Goal: Information Seeking & Learning: Stay updated

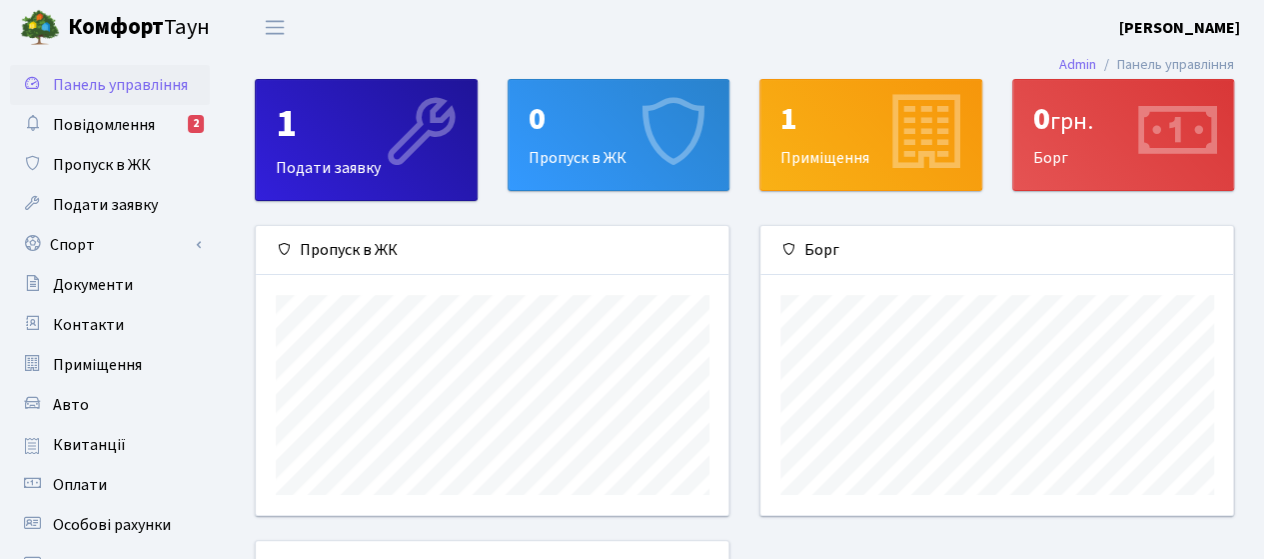
scroll to position [288, 474]
click at [173, 118] on link "Повідомлення 2" at bounding box center [110, 125] width 200 height 40
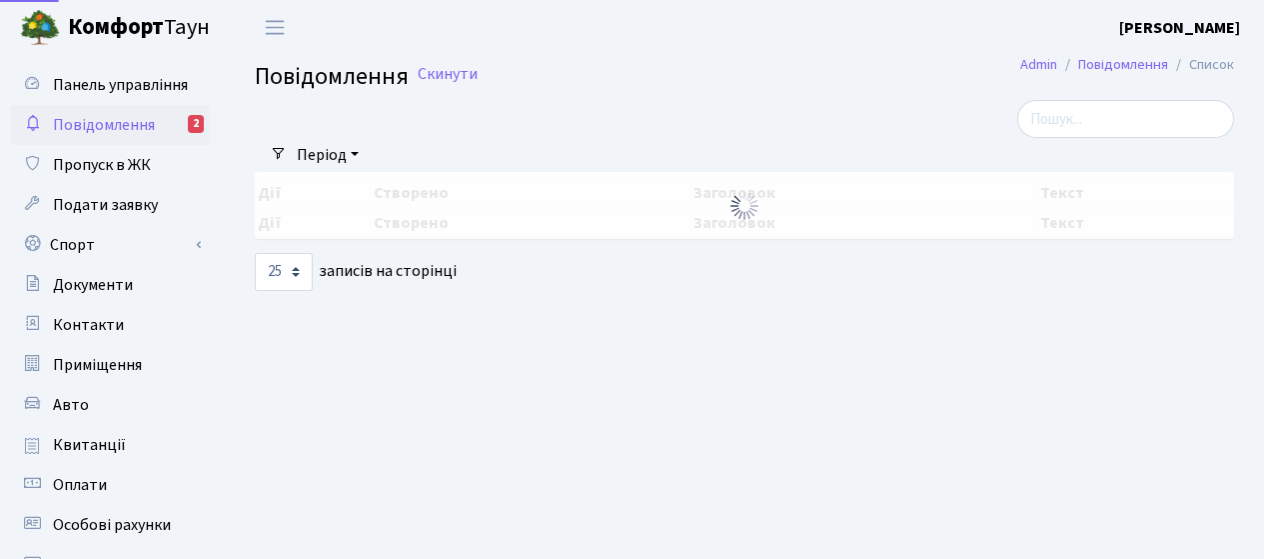
select select "25"
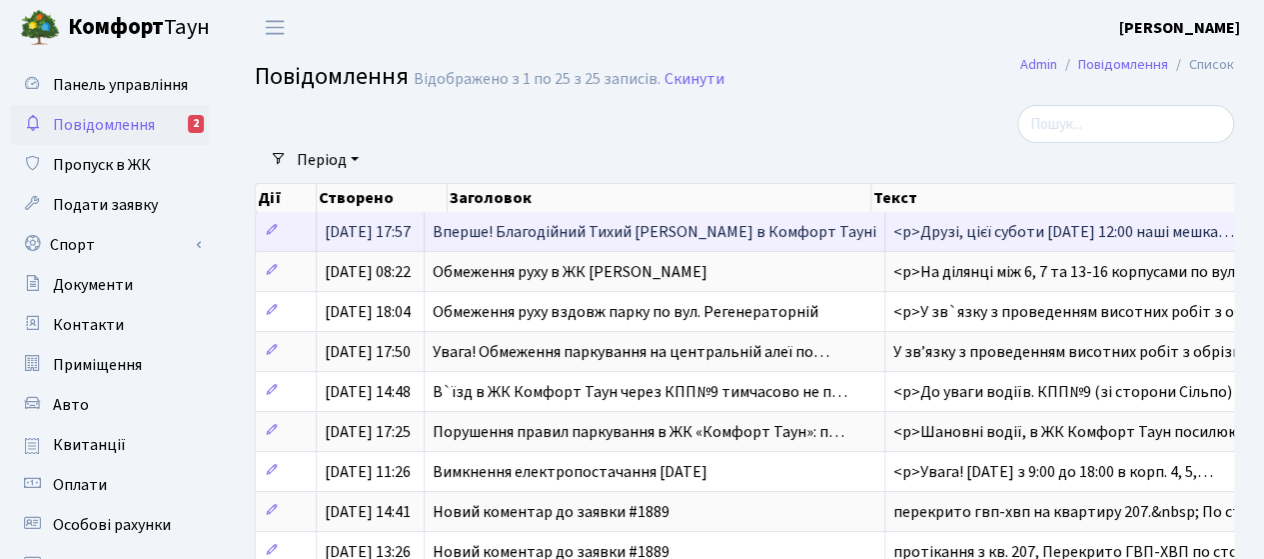
click at [545, 231] on span "Вперше! Благодійний Тихий Маркет в Комфорт Тауні" at bounding box center [655, 232] width 444 height 22
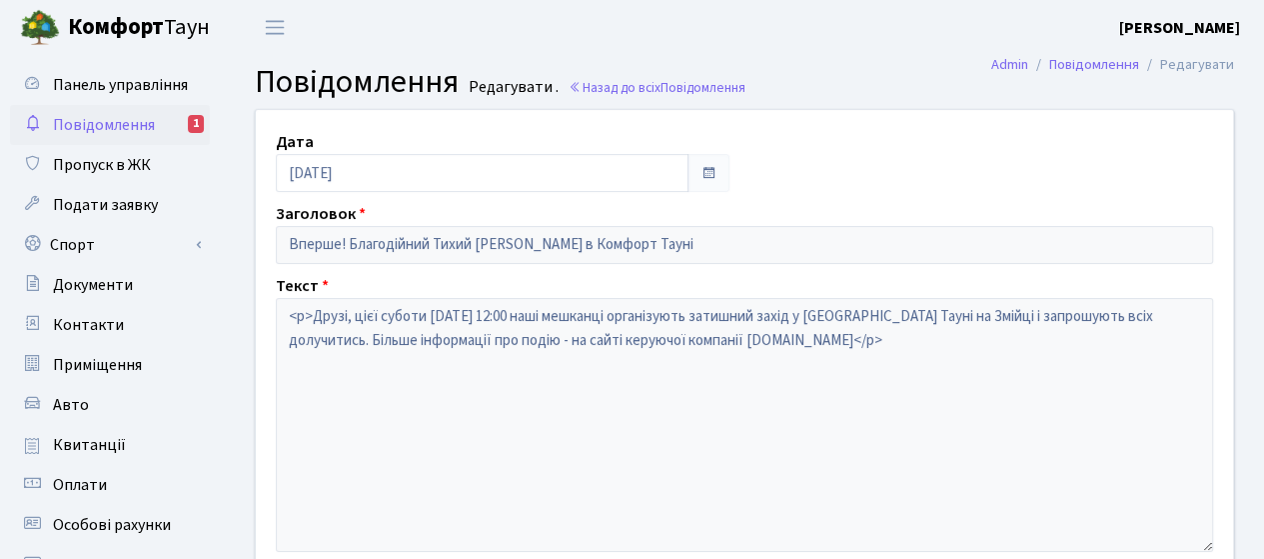
click at [126, 118] on span "Повідомлення" at bounding box center [104, 125] width 102 height 22
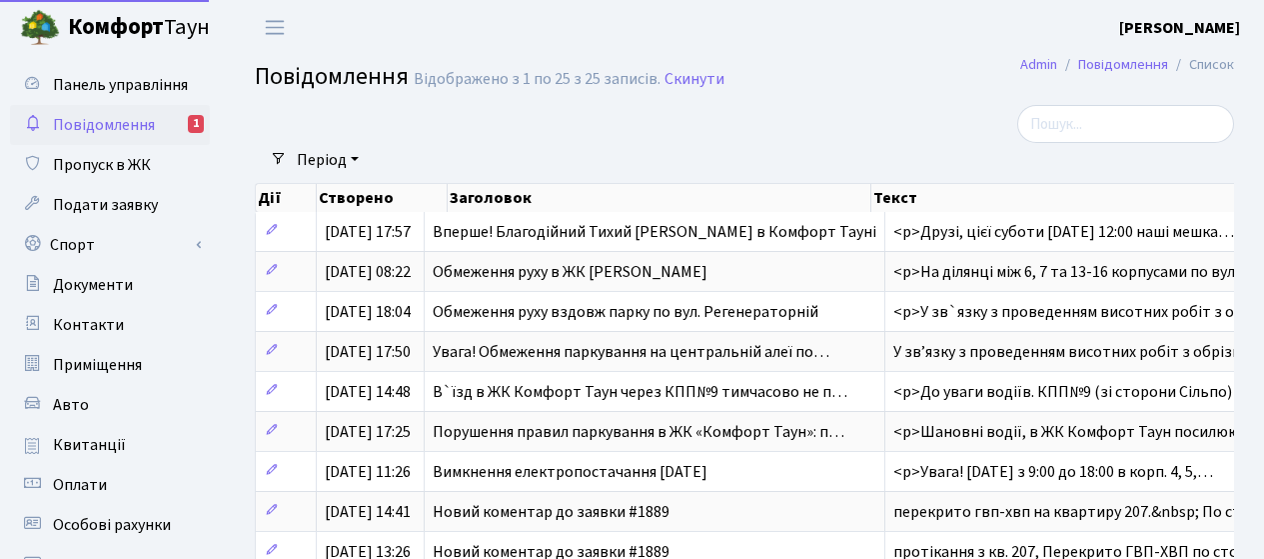
select select "25"
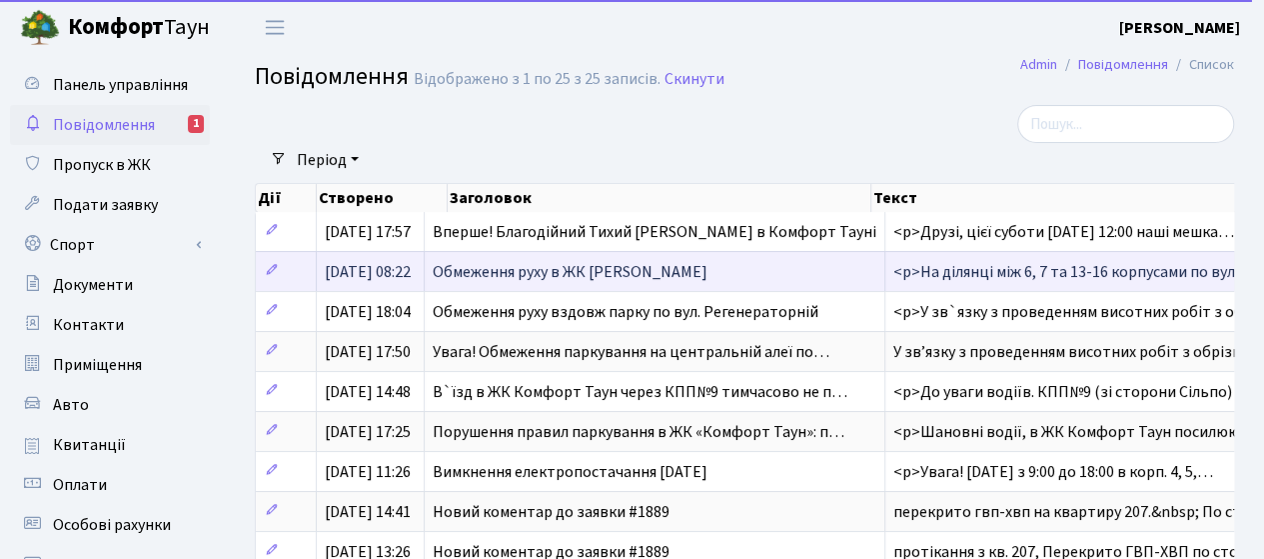
click at [495, 269] on span "Обмеження руху в ЖК Комфорт Таун" at bounding box center [570, 272] width 275 height 22
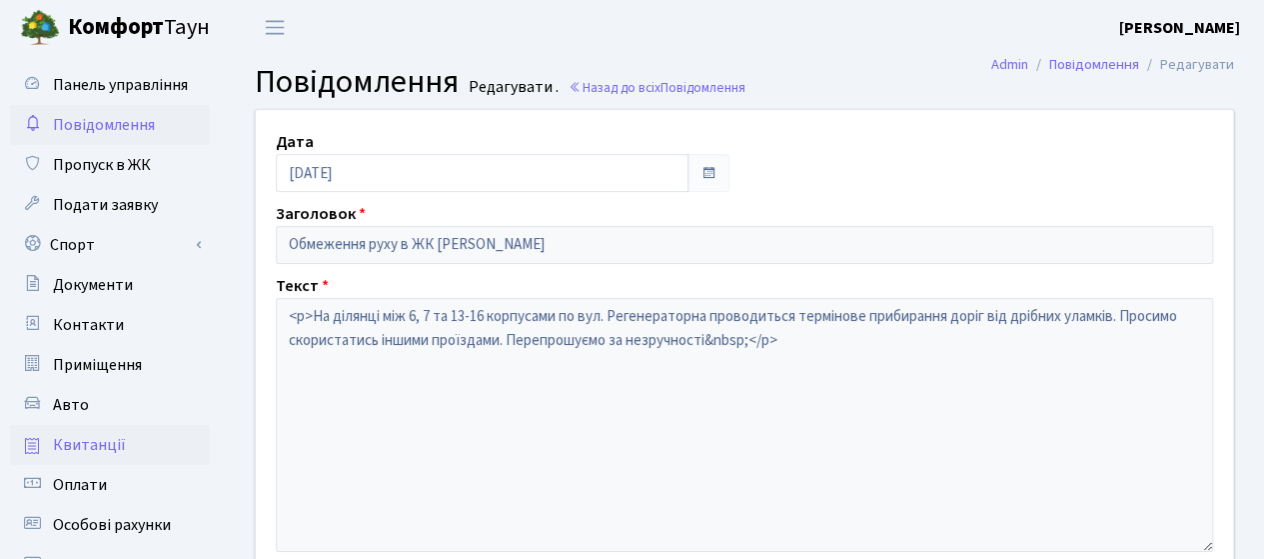
click at [90, 437] on span "Квитанції" at bounding box center [89, 445] width 73 height 22
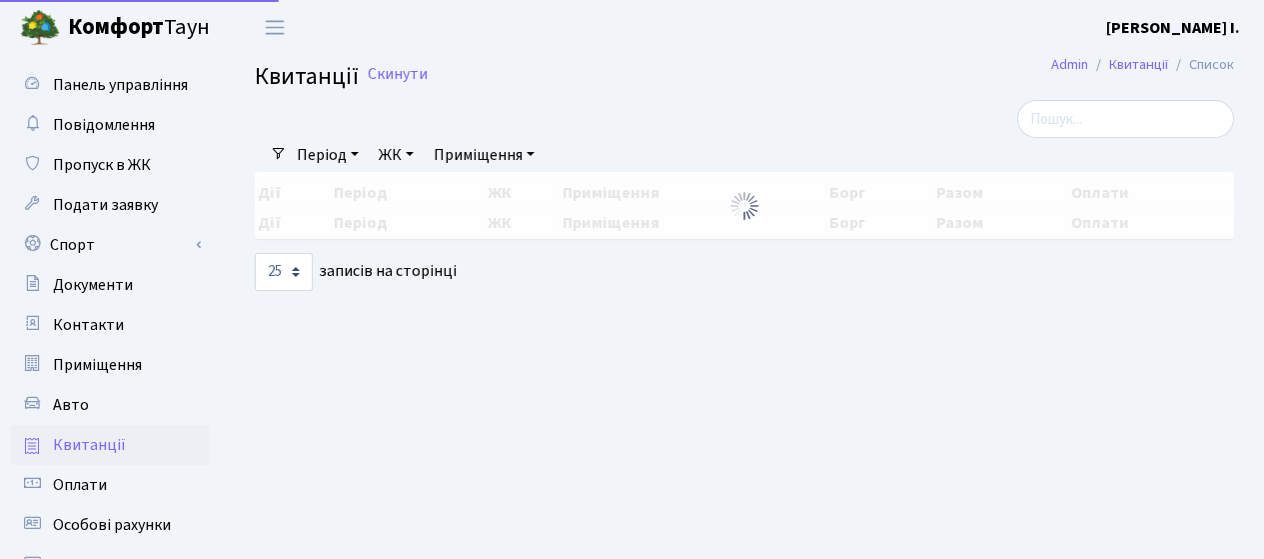
select select "25"
